Goal: Task Accomplishment & Management: Manage account settings

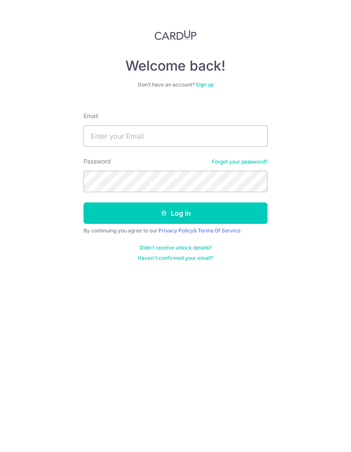
click at [225, 139] on input "Email" at bounding box center [175, 135] width 184 height 21
type input "[EMAIL_ADDRESS][DOMAIN_NAME]"
click at [239, 213] on button "Log in" at bounding box center [175, 212] width 184 height 21
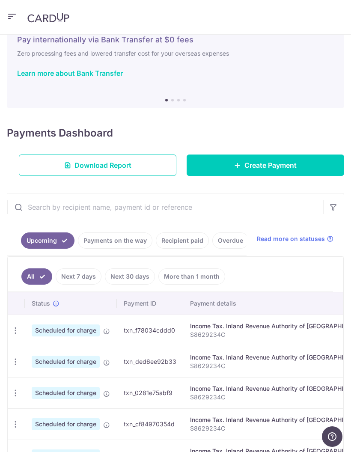
scroll to position [30, 0]
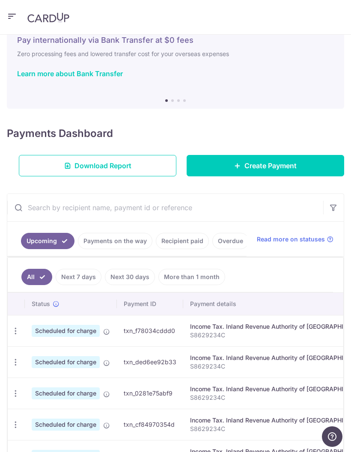
click at [18, 329] on icon "button" at bounding box center [15, 330] width 9 height 9
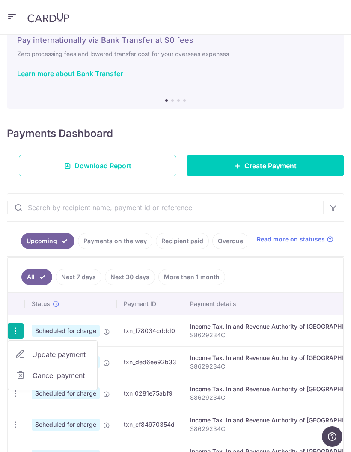
click at [39, 356] on span "Update payment" at bounding box center [61, 354] width 58 height 10
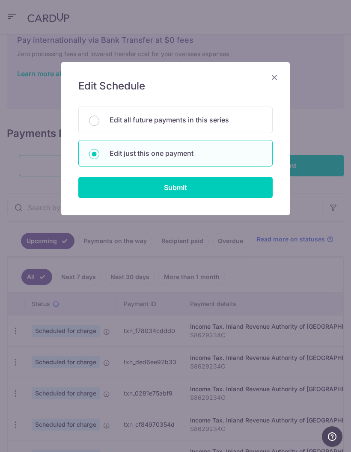
click at [235, 121] on p "Edit all future payments in this series" at bounding box center [185, 120] width 152 height 10
click at [99, 121] on input "Edit all future payments in this series" at bounding box center [94, 120] width 10 height 10
radio input "true"
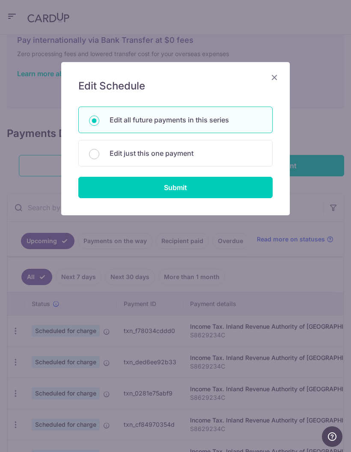
click at [227, 187] on input "Submit" at bounding box center [175, 187] width 194 height 21
radio input "true"
type input "5,641.11"
type input "S8629234C"
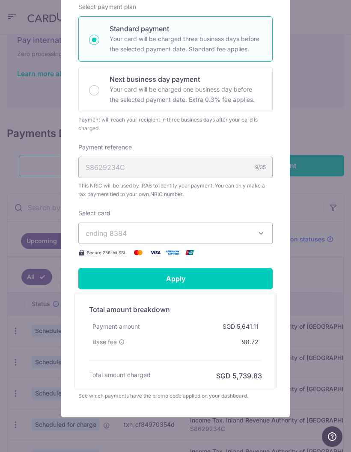
scroll to position [191, 0]
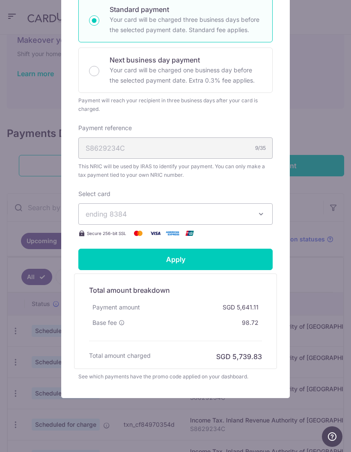
click at [262, 211] on icon "button" at bounding box center [261, 214] width 9 height 9
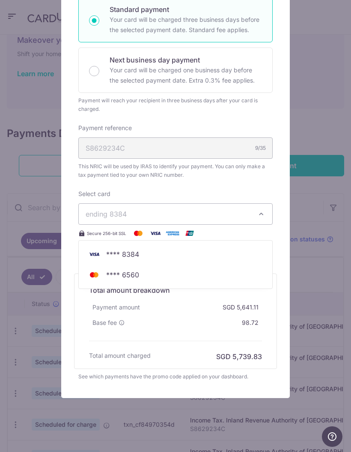
click at [225, 256] on span "**** 8384" at bounding box center [176, 254] width 180 height 10
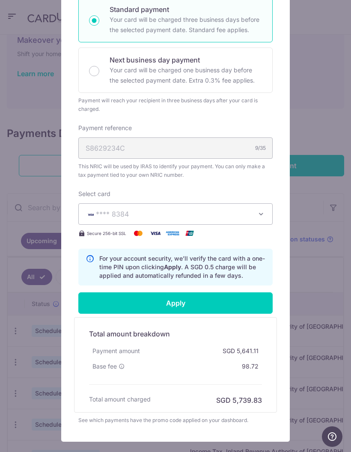
click at [246, 298] on input "Apply" at bounding box center [175, 302] width 194 height 21
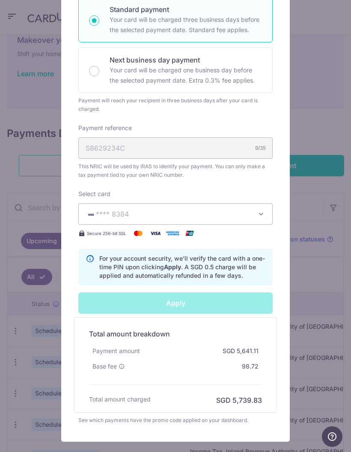
type input "Successfully Applied"
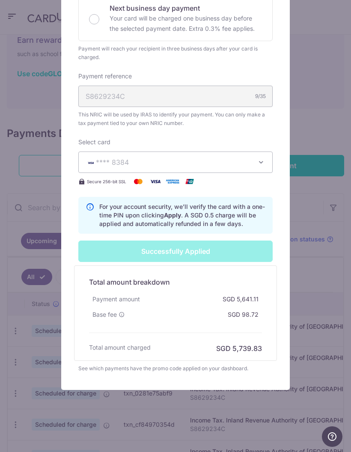
scroll to position [272, 0]
click at [0, 341] on div "Edit payment By clicking apply, you will make changes to all 6 payments to Inla…" at bounding box center [175, 226] width 351 height 452
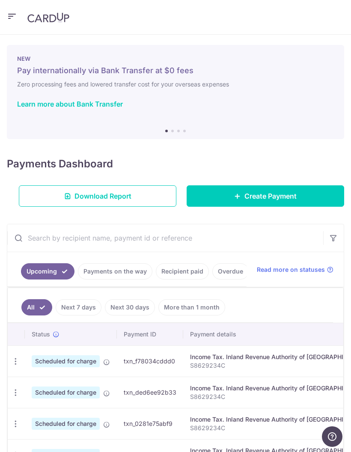
click at [27, 362] on td "Scheduled for charge" at bounding box center [71, 360] width 92 height 31
click at [25, 363] on td "Scheduled for charge" at bounding box center [71, 360] width 92 height 31
click at [19, 363] on icon "button" at bounding box center [15, 361] width 9 height 9
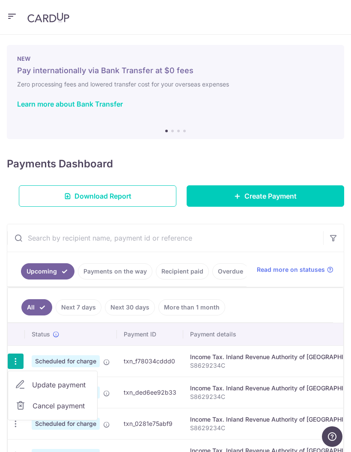
click at [45, 383] on span "Update payment" at bounding box center [61, 384] width 58 height 10
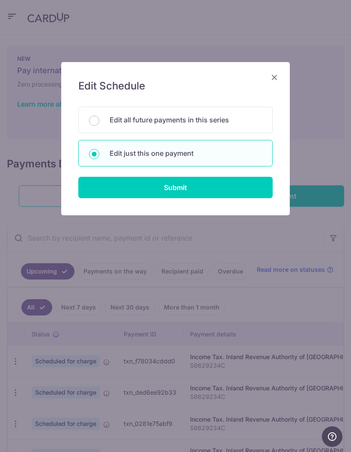
click at [93, 118] on input "Edit all future payments in this series" at bounding box center [94, 120] width 10 height 10
radio input "true"
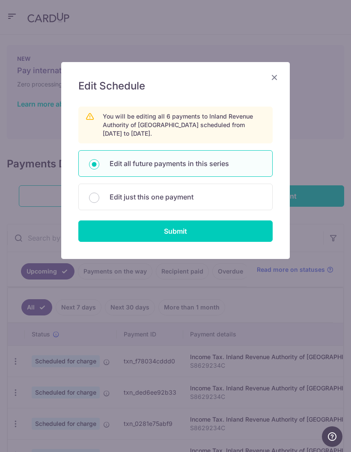
click at [105, 240] on input "Submit" at bounding box center [175, 230] width 194 height 21
radio input "true"
type input "5,641.11"
type input "S8629234C"
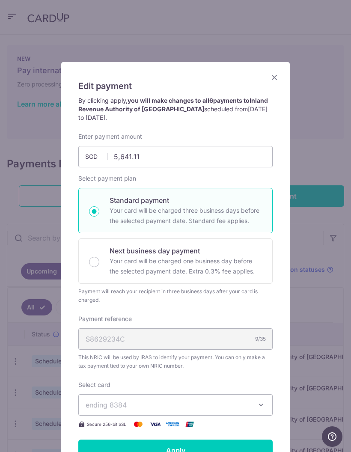
click at [103, 336] on div "S8629234C 9/35" at bounding box center [175, 338] width 194 height 21
click at [118, 400] on span "ending 8384" at bounding box center [106, 404] width 41 height 9
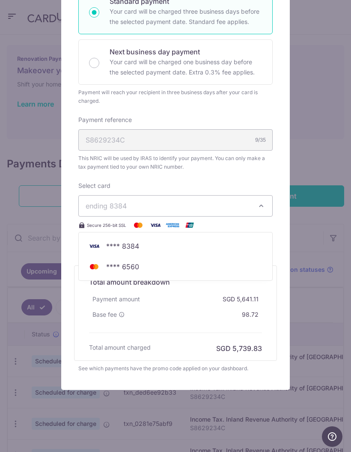
scroll to position [199, 0]
click at [308, 228] on div "Edit payment By clicking apply, you will make changes to all 6 payments to Inla…" at bounding box center [175, 226] width 351 height 452
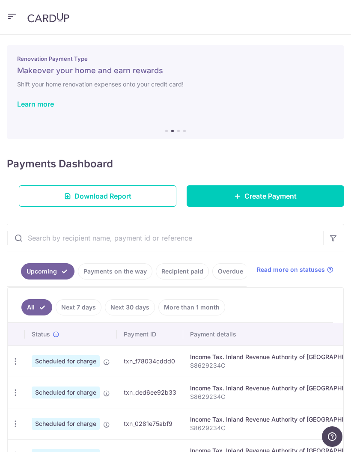
scroll to position [0, 0]
click at [15, 20] on icon "button" at bounding box center [12, 16] width 10 height 11
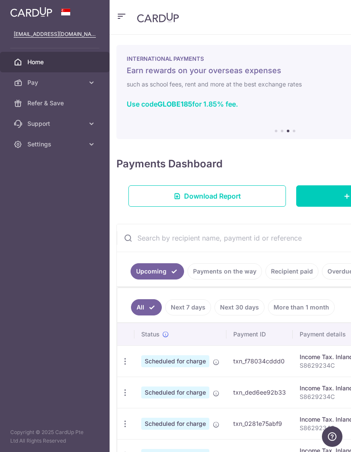
click at [35, 80] on span "Pay" at bounding box center [55, 82] width 56 height 9
click at [46, 107] on link "Payments" at bounding box center [54, 103] width 109 height 21
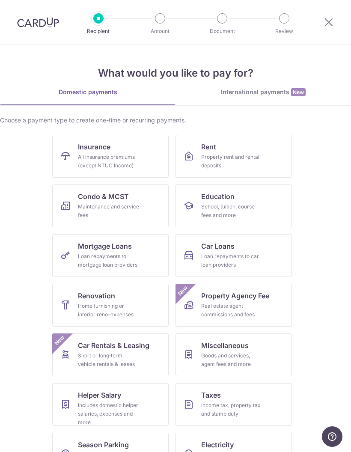
click at [23, 24] on img at bounding box center [38, 22] width 42 height 10
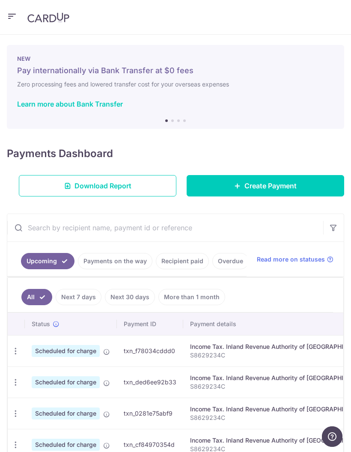
click at [15, 13] on icon "button" at bounding box center [12, 16] width 10 height 11
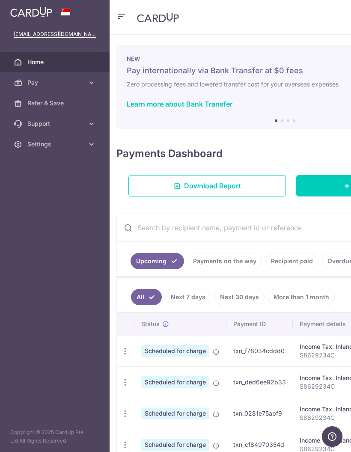
click at [33, 88] on link "Pay" at bounding box center [54, 82] width 109 height 21
click at [68, 148] on span "Cards" at bounding box center [55, 144] width 56 height 9
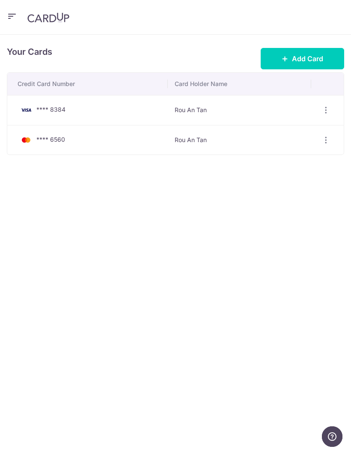
click at [293, 62] on span "Add Card" at bounding box center [307, 58] width 31 height 10
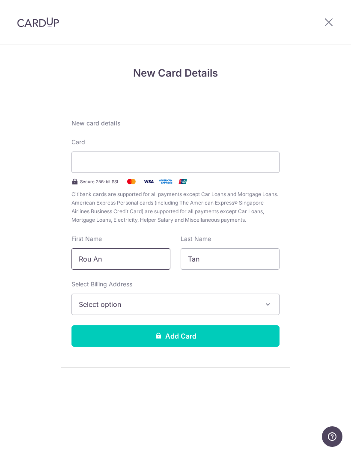
click at [126, 255] on input "Rou An" at bounding box center [120, 258] width 99 height 21
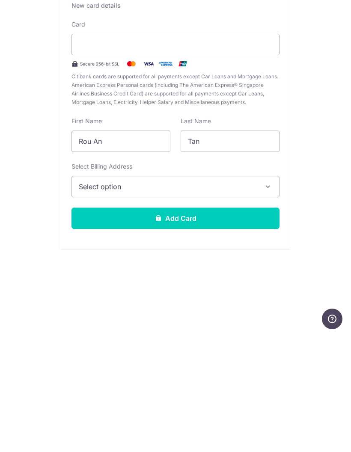
click at [260, 293] on button "Select option" at bounding box center [175, 303] width 208 height 21
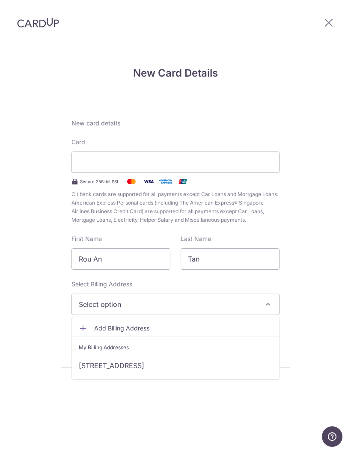
click at [231, 355] on link "6 Dover Rise 11-09 , Heritage View Tower C, Singapore, Singapore-138678" at bounding box center [175, 365] width 207 height 21
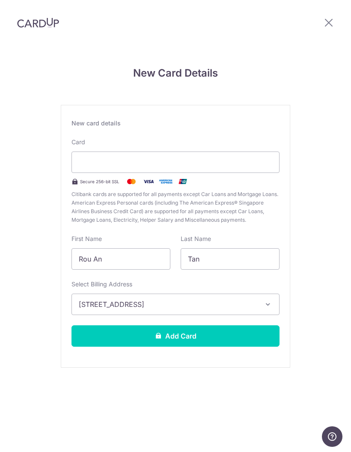
click at [234, 325] on button "Add Card" at bounding box center [175, 335] width 208 height 21
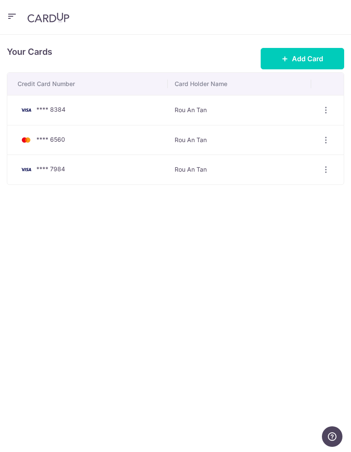
click at [12, 17] on icon "button" at bounding box center [12, 16] width 10 height 11
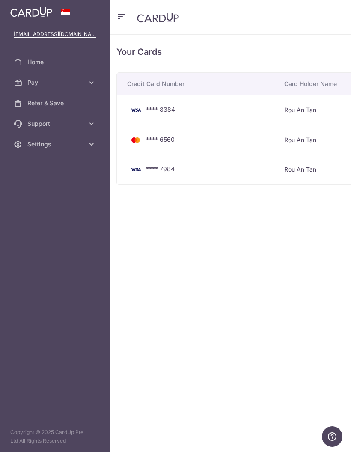
click at [37, 83] on span "Pay" at bounding box center [55, 82] width 56 height 9
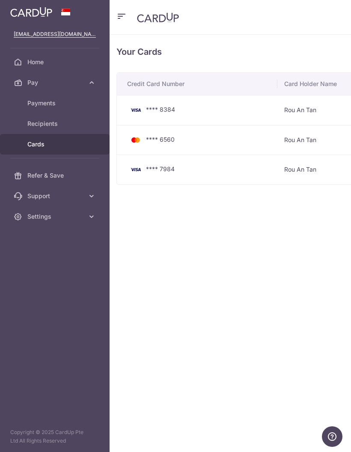
click at [40, 104] on span "Payments" at bounding box center [55, 103] width 56 height 9
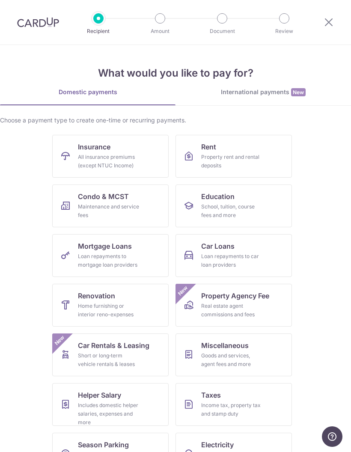
click at [24, 27] on img at bounding box center [38, 22] width 42 height 10
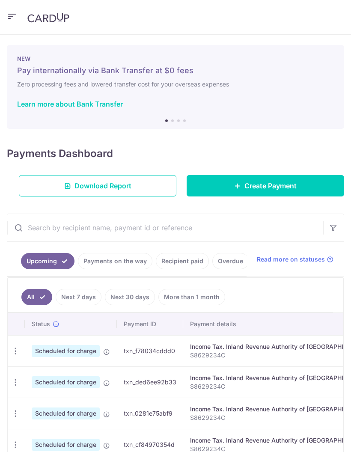
click at [98, 77] on div "NEW Pay internationally via Bank Transfer at $0 fees Zero processing fees and l…" at bounding box center [175, 87] width 337 height 84
click at [14, 348] on icon "button" at bounding box center [15, 350] width 9 height 9
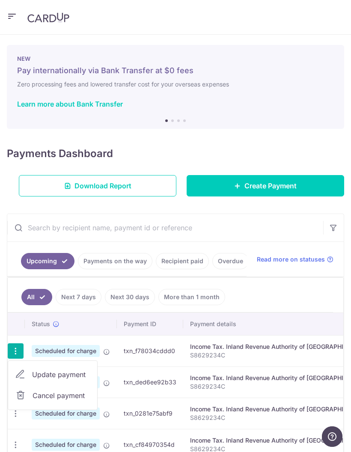
click at [41, 375] on span "Update payment" at bounding box center [61, 374] width 58 height 10
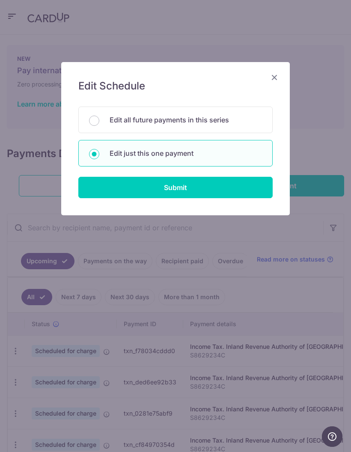
click at [98, 123] on input "Edit all future payments in this series" at bounding box center [94, 120] width 10 height 10
radio input "true"
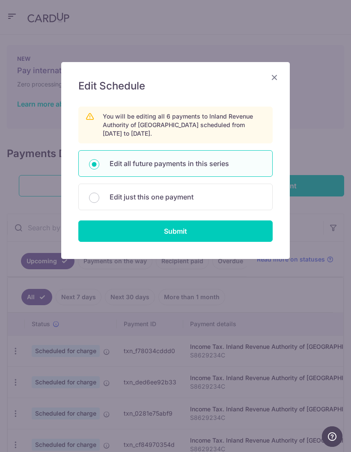
click at [100, 239] on input "Submit" at bounding box center [175, 230] width 194 height 21
radio input "true"
type input "5,641.11"
type input "S8629234C"
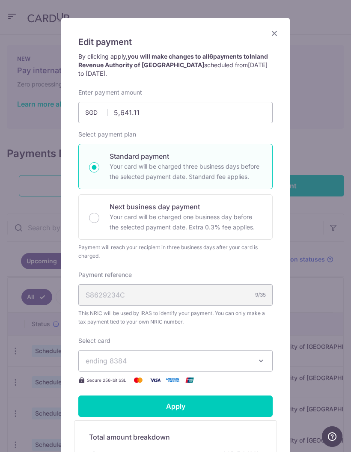
scroll to position [45, 0]
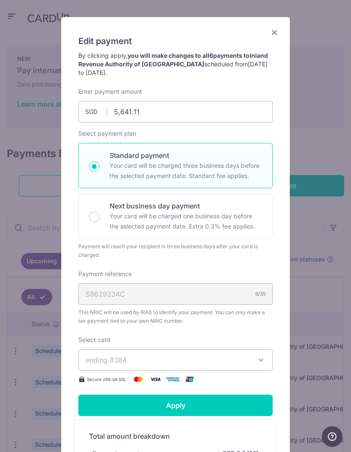
click at [127, 358] on span "ending 8384" at bounding box center [168, 360] width 164 height 10
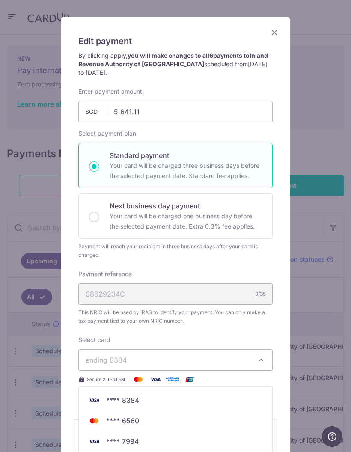
click at [97, 436] on img at bounding box center [94, 441] width 17 height 10
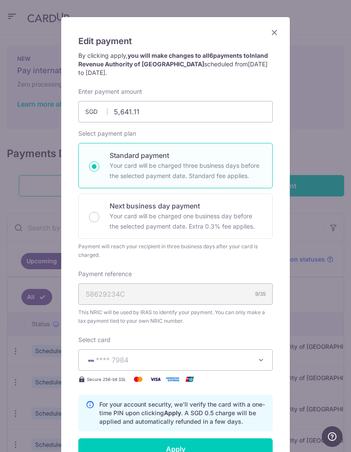
click at [98, 448] on input "Apply" at bounding box center [175, 448] width 194 height 21
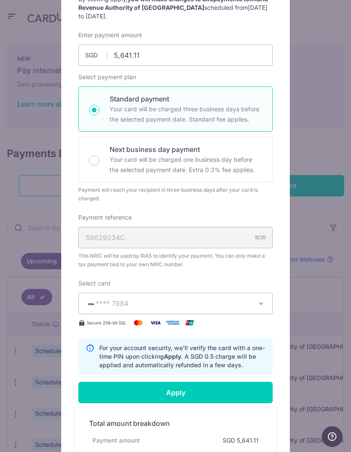
scroll to position [118, 0]
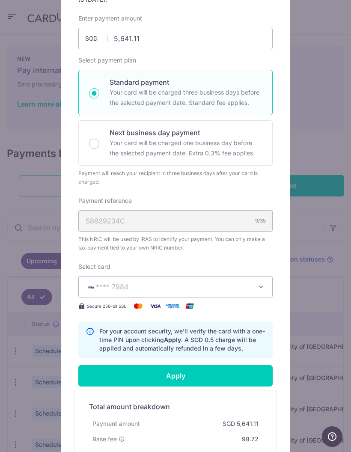
type input "Successfully Applied"
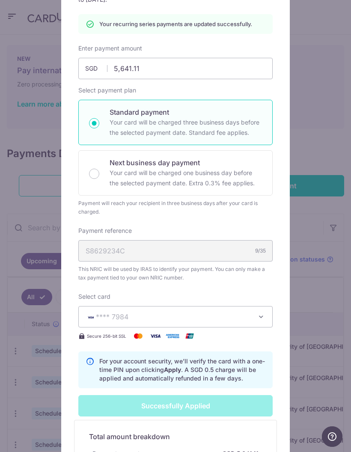
click at [53, 160] on div "Edit payment By clicking apply, you will make changes to all 6 payments to Inla…" at bounding box center [175, 226] width 351 height 452
